Goal: Task Accomplishment & Management: Manage account settings

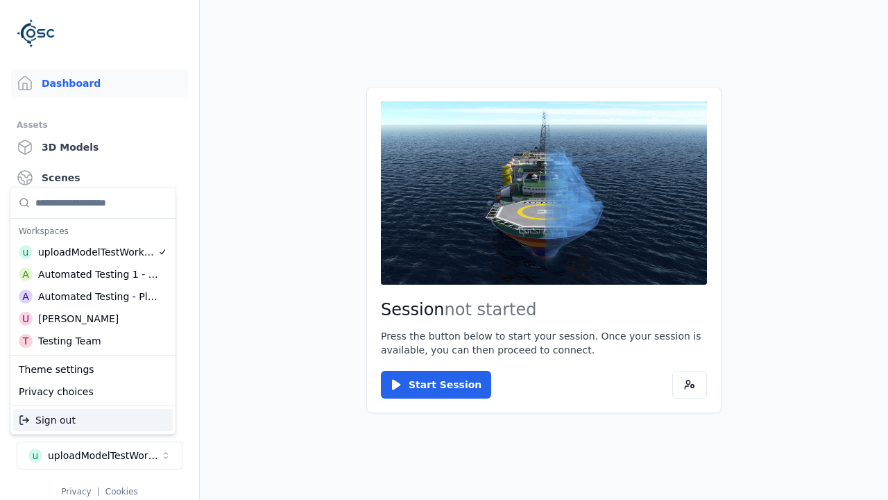
click at [93, 296] on div "Automated Testing - Playwright" at bounding box center [98, 296] width 120 height 14
click at [444, 250] on html "Support Dashboard Assets 3D Models Scenes Datasets Recordings Support Documenta…" at bounding box center [444, 250] width 888 height 500
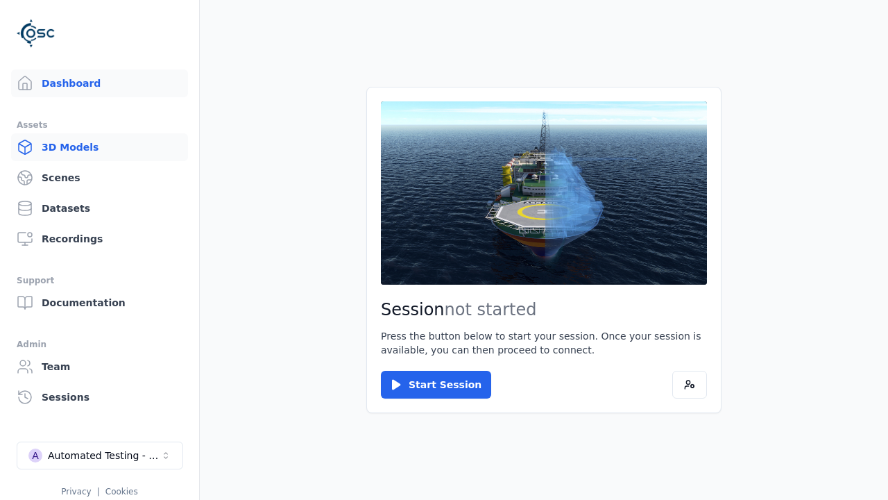
click at [99, 147] on link "3D Models" at bounding box center [99, 147] width 177 height 28
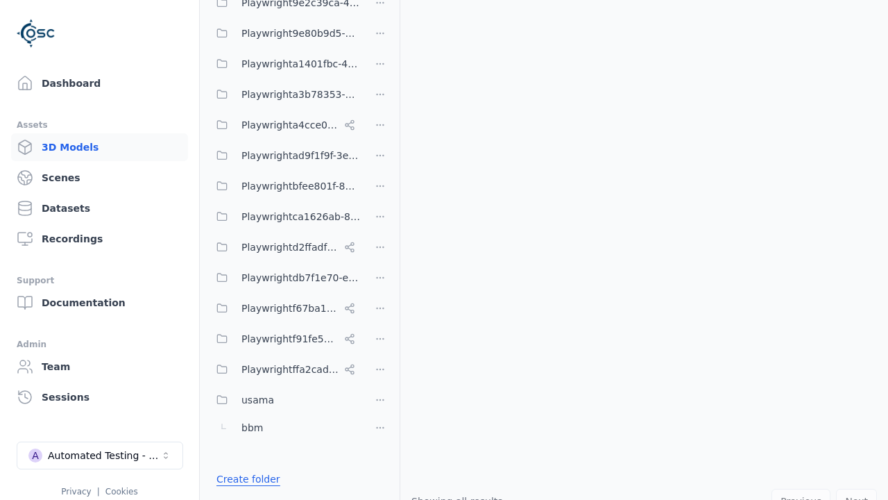
click at [244, 479] on link "Create folder" at bounding box center [249, 479] width 64 height 14
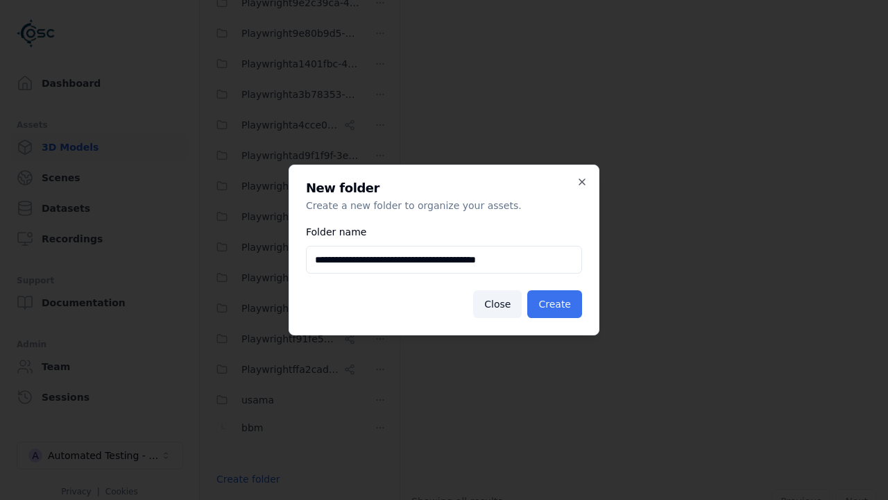
type input "**********"
click at [557, 304] on button "Create" at bounding box center [554, 304] width 55 height 28
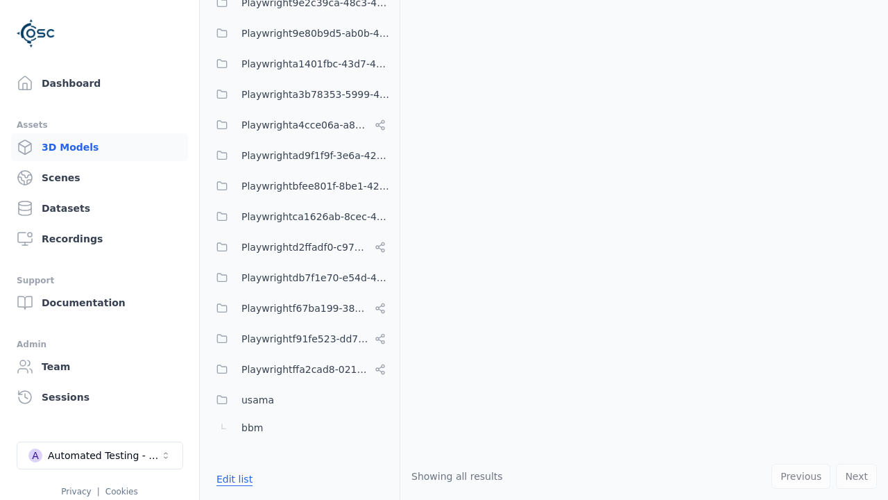
click at [232, 479] on button "Edit list" at bounding box center [234, 478] width 53 height 25
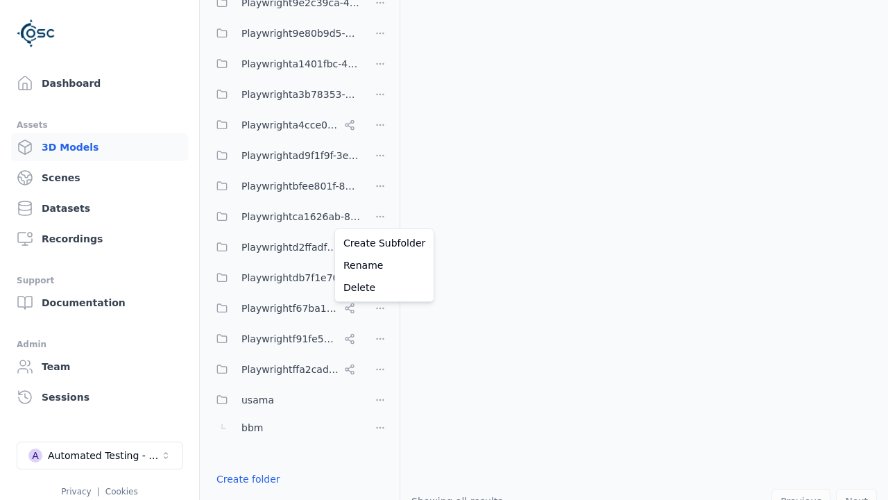
click at [380, 214] on html "Support Dashboard Assets 3D Models Scenes Datasets Recordings Support Documenta…" at bounding box center [444, 250] width 888 height 500
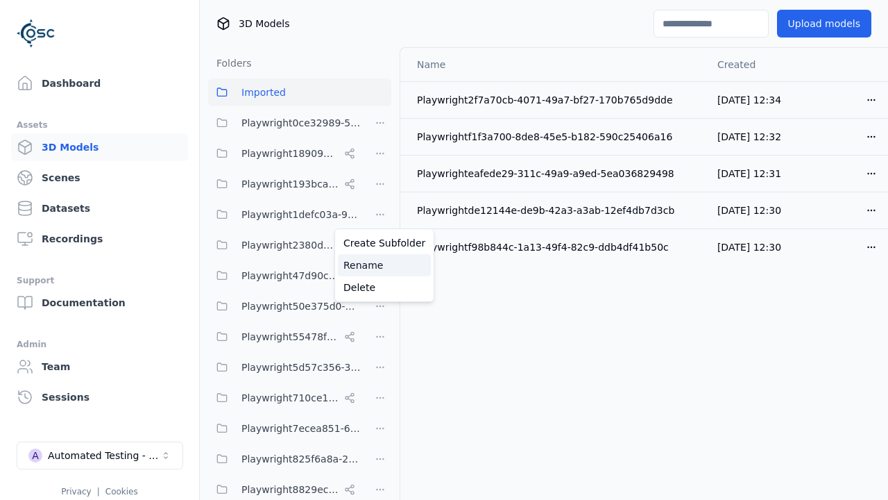
click at [380, 265] on div "Rename" at bounding box center [384, 265] width 93 height 22
